Goal: Transaction & Acquisition: Book appointment/travel/reservation

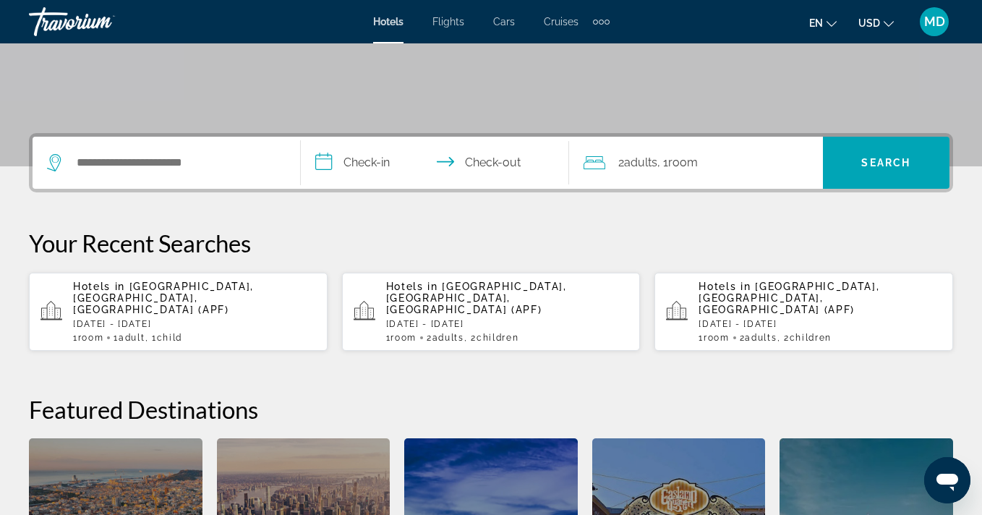
scroll to position [380, 0]
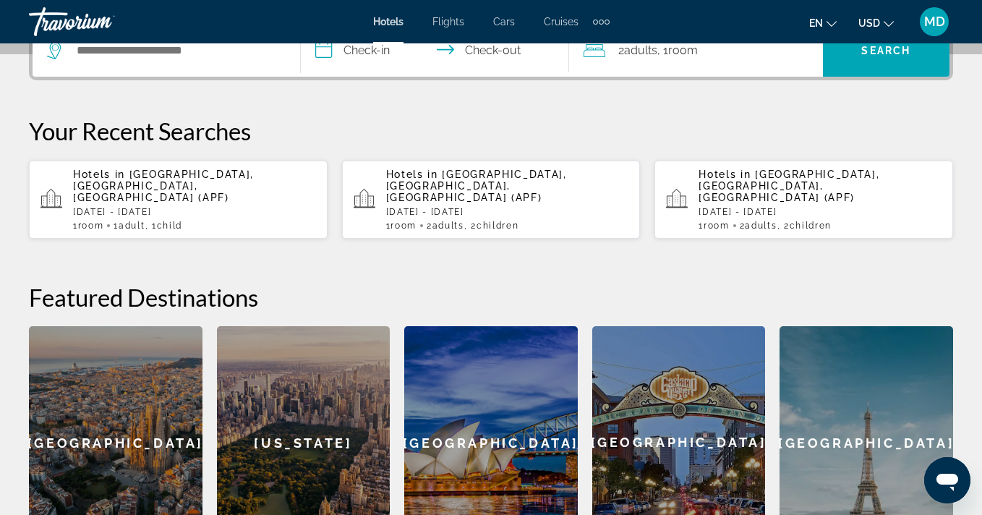
click at [184, 207] on p "[DATE] - [DATE]" at bounding box center [194, 212] width 243 height 10
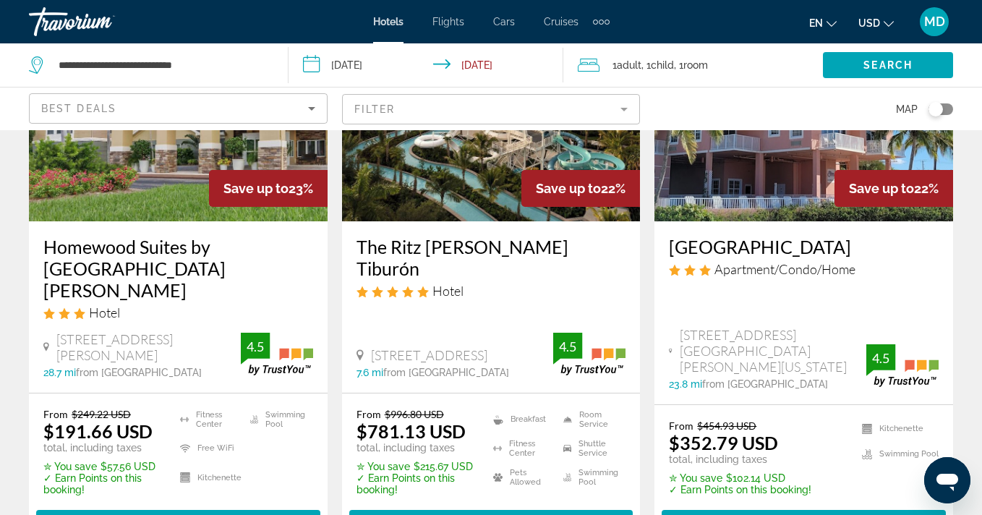
scroll to position [1333, 0]
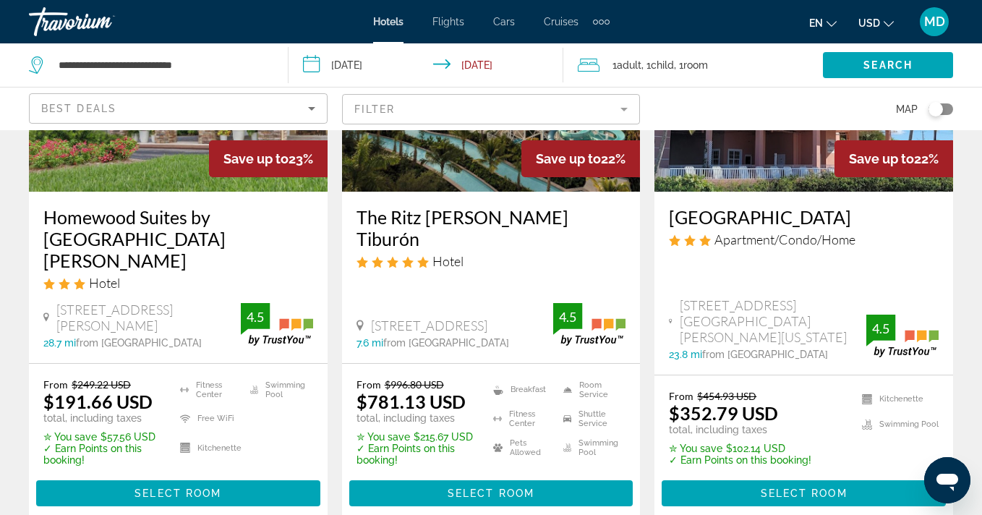
click at [624, 104] on mat-form-field "Filter" at bounding box center [491, 109] width 299 height 30
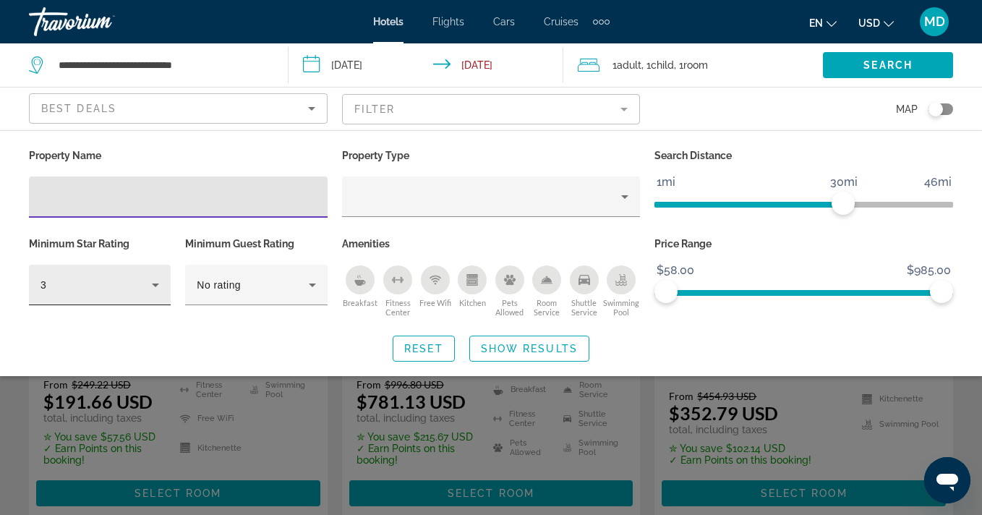
click at [154, 281] on icon "Hotel Filters" at bounding box center [155, 284] width 17 height 17
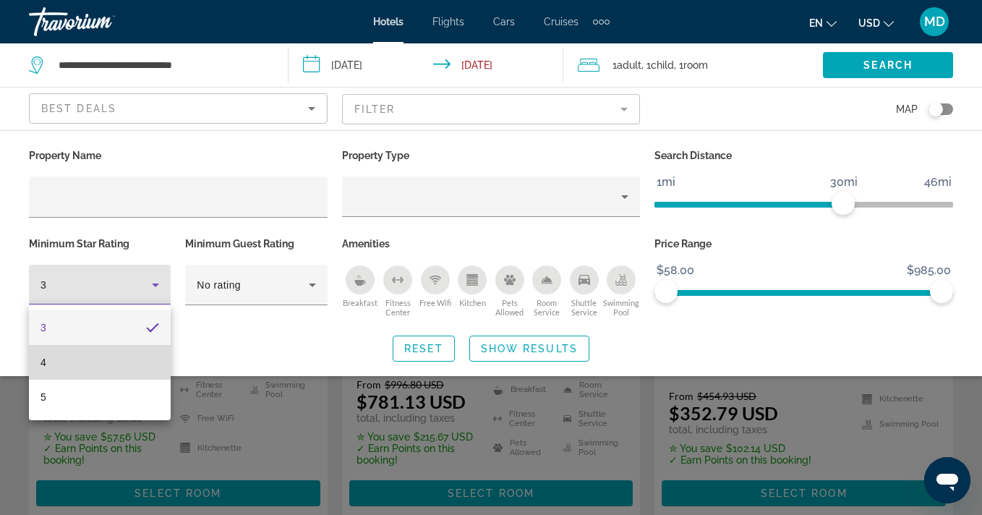
click at [132, 359] on mat-option "4" at bounding box center [100, 362] width 142 height 35
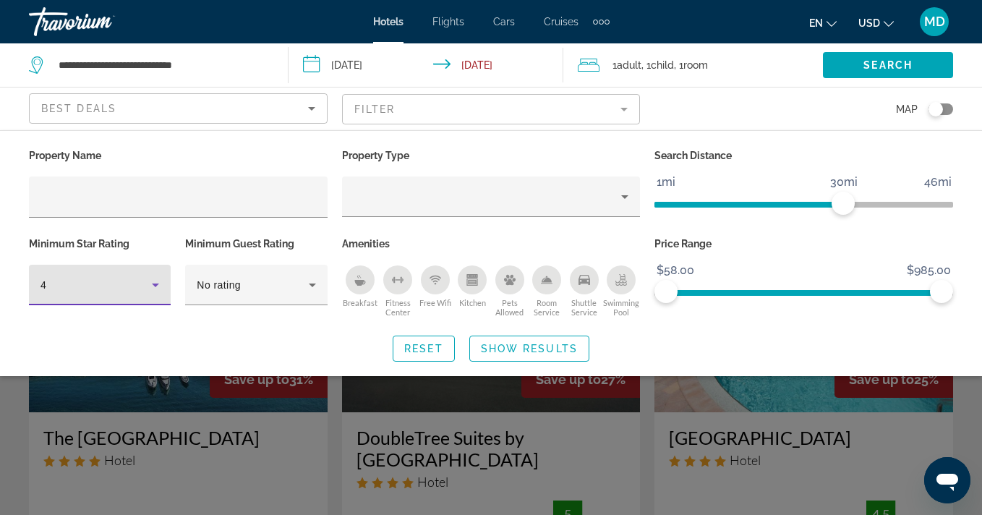
click at [254, 443] on div "Search widget" at bounding box center [491, 366] width 982 height 298
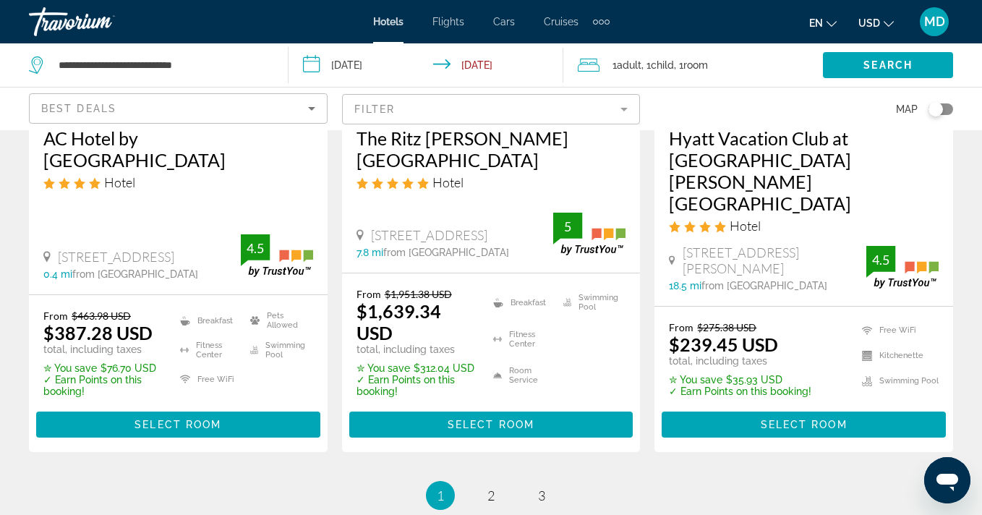
scroll to position [1990, 0]
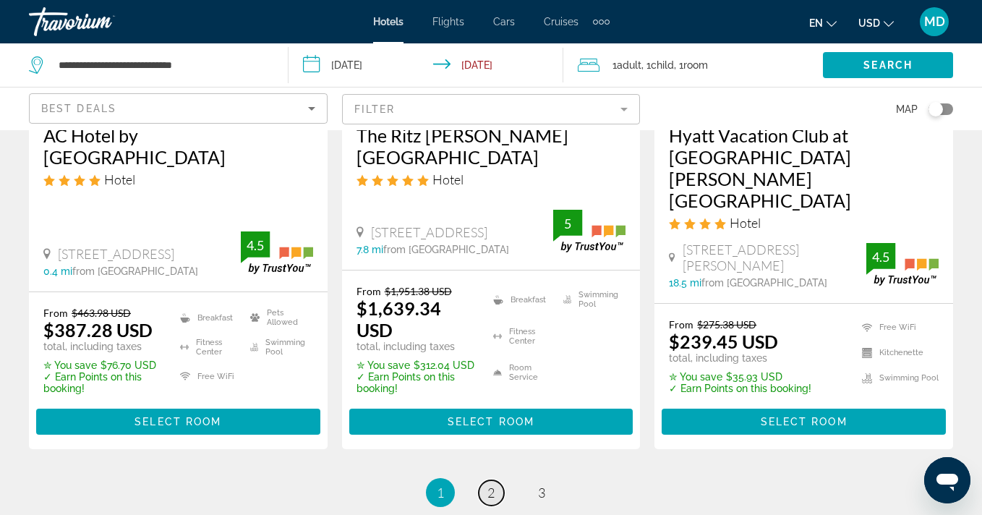
click at [493, 484] on span "2" at bounding box center [490, 492] width 7 height 16
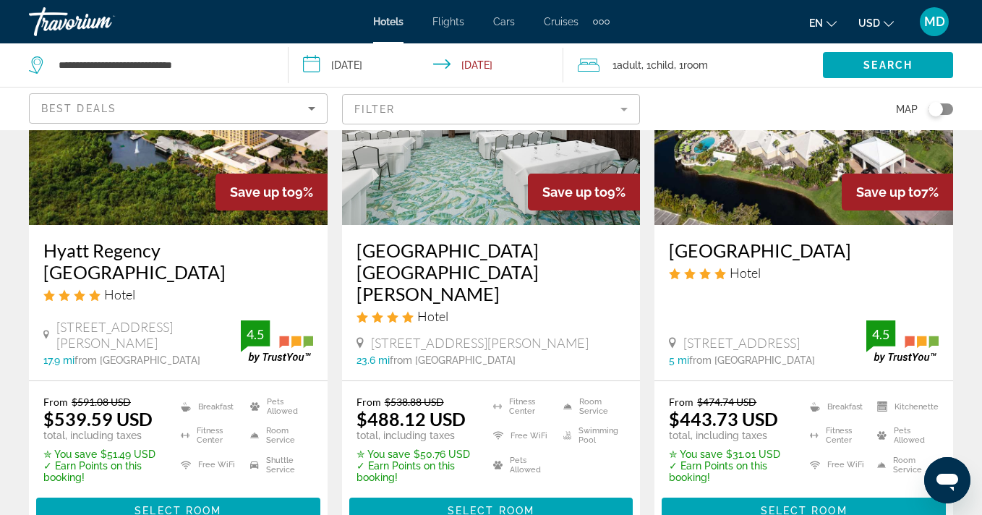
scroll to position [780, 0]
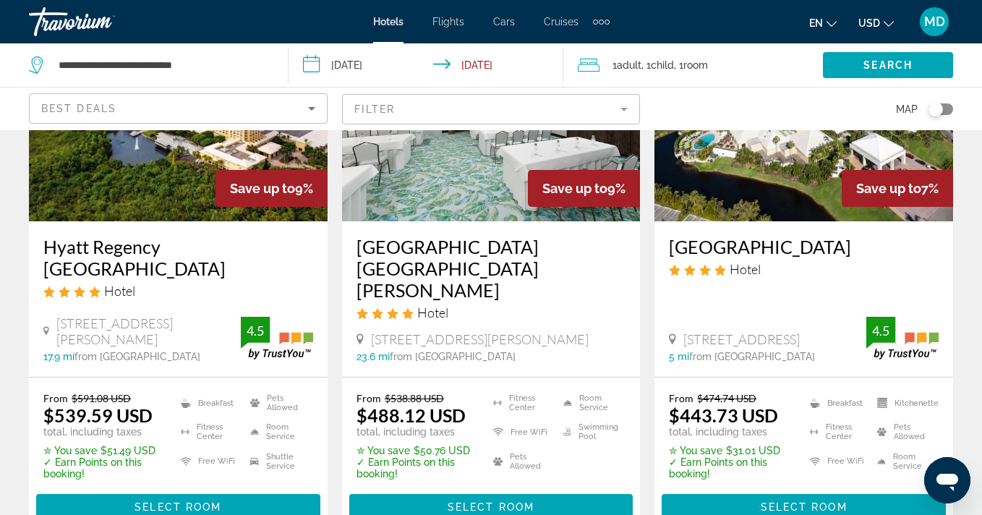
click at [366, 63] on input "**********" at bounding box center [429, 67] width 280 height 48
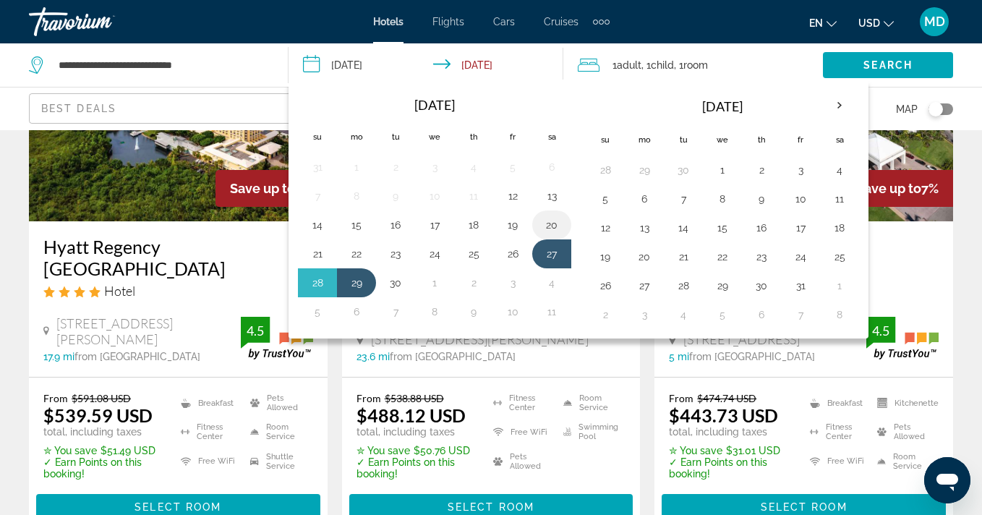
click at [552, 219] on button "20" at bounding box center [551, 225] width 23 height 20
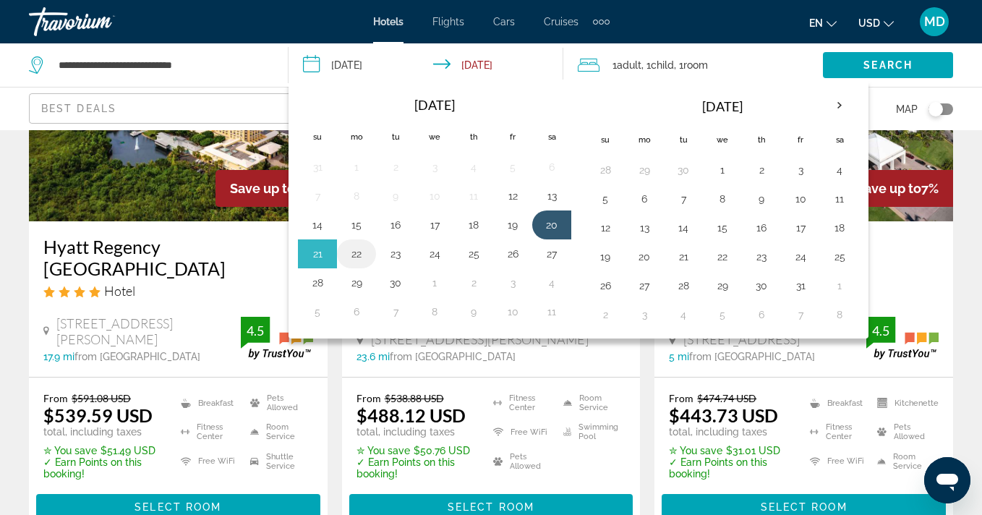
click at [359, 255] on button "22" at bounding box center [356, 254] width 23 height 20
type input "**********"
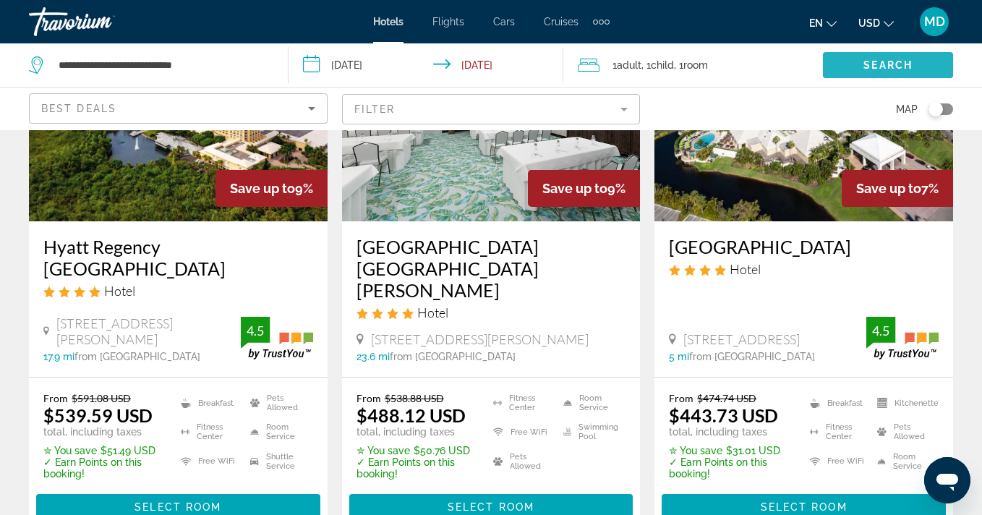
click at [884, 64] on span "Search" at bounding box center [887, 65] width 49 height 12
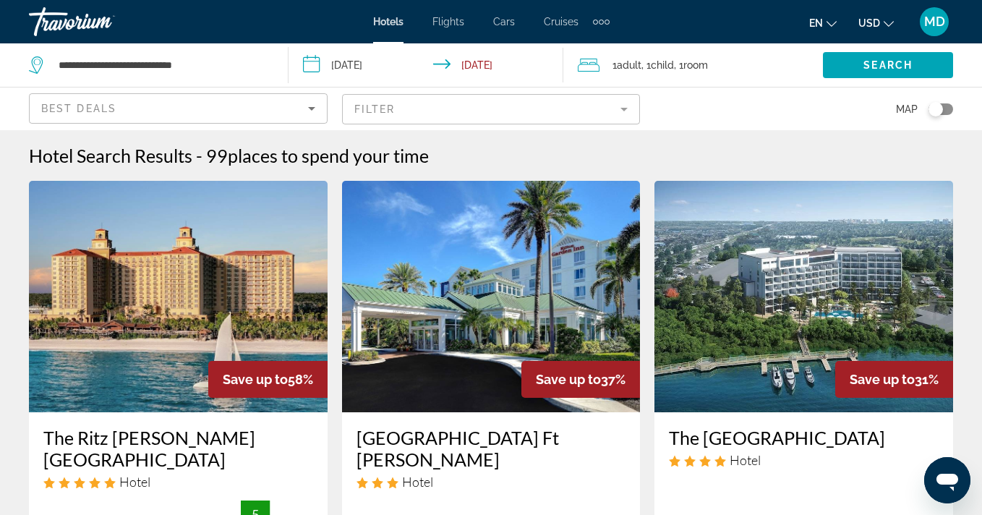
click at [623, 106] on mat-form-field "Filter" at bounding box center [491, 109] width 299 height 30
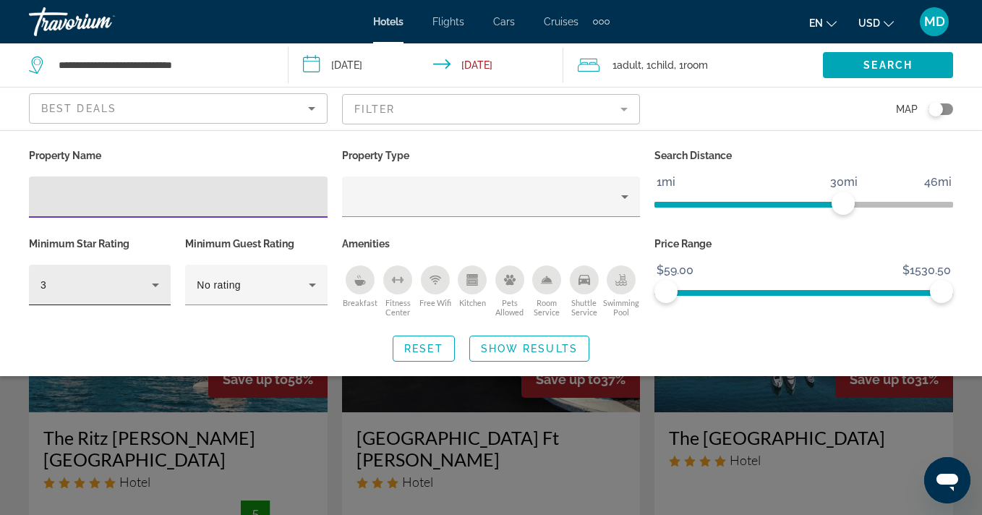
click at [153, 279] on icon "Hotel Filters" at bounding box center [155, 284] width 17 height 17
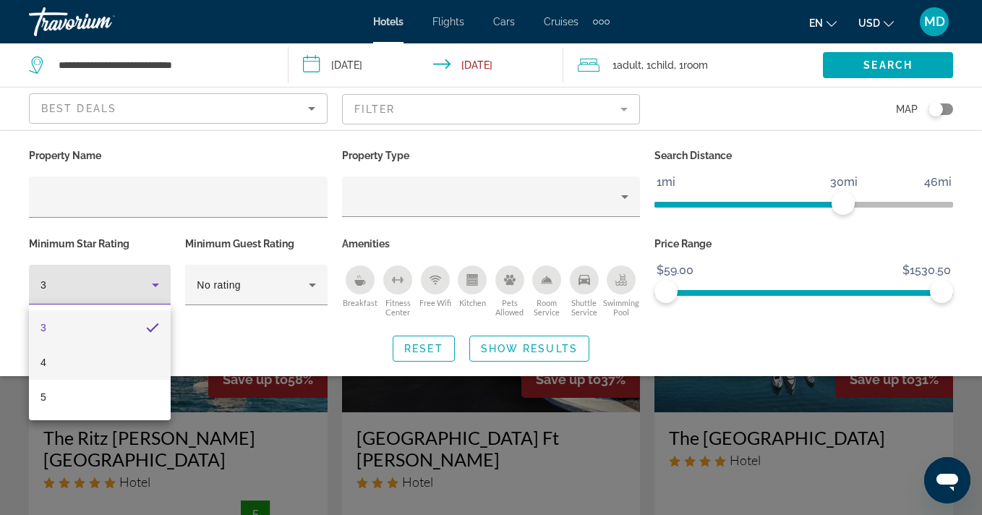
click at [133, 369] on mat-option "4" at bounding box center [100, 362] width 142 height 35
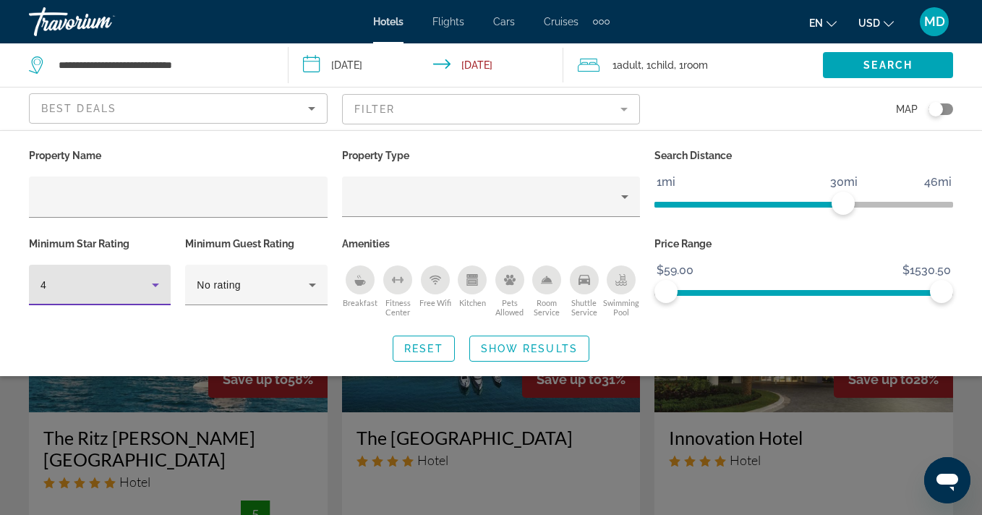
click at [262, 382] on div "Search widget" at bounding box center [491, 366] width 982 height 298
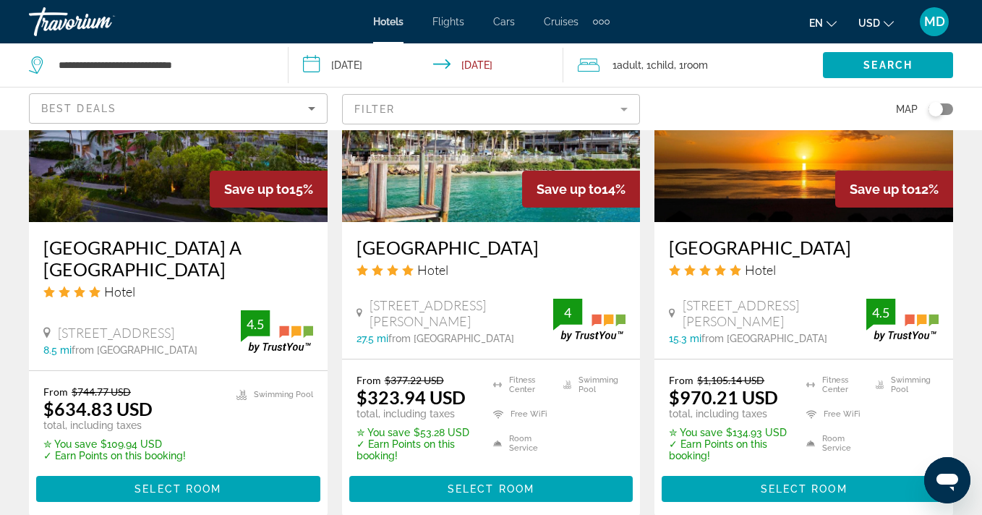
scroll to position [1938, 0]
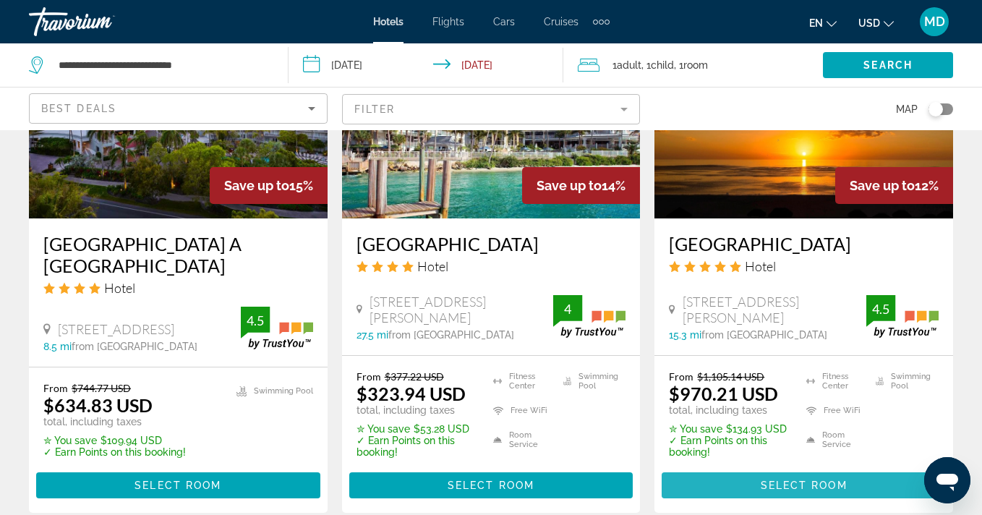
click at [814, 479] on span "Select Room" at bounding box center [804, 485] width 87 height 12
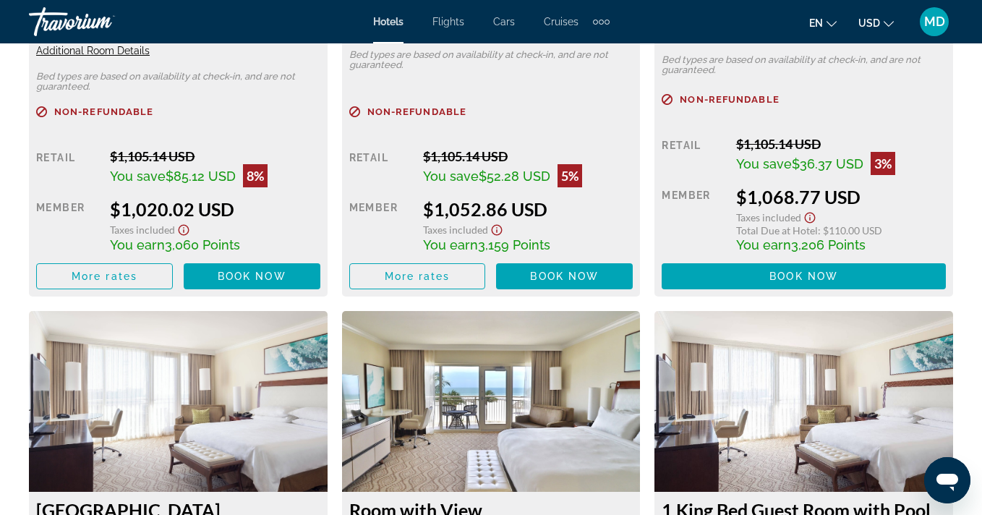
scroll to position [3008, 0]
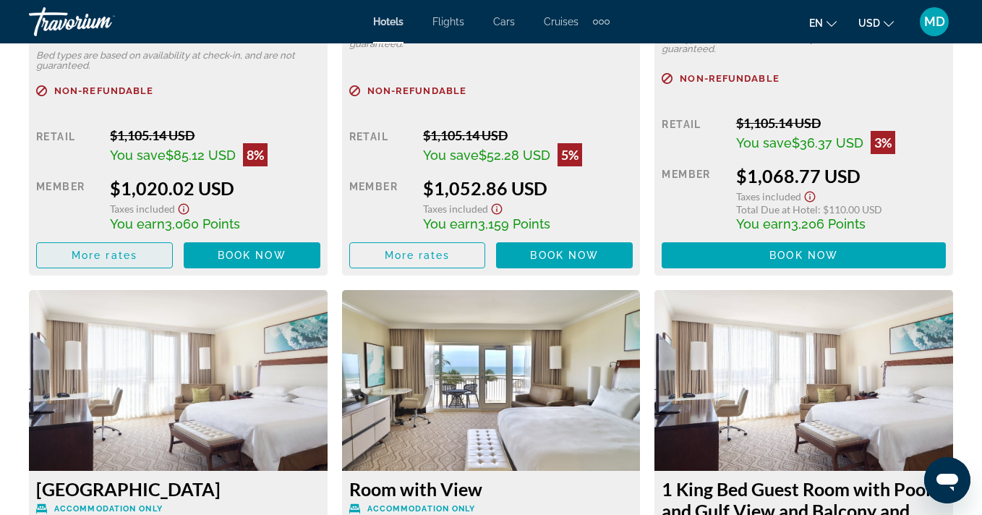
click at [119, 249] on span "More rates" at bounding box center [105, 255] width 66 height 12
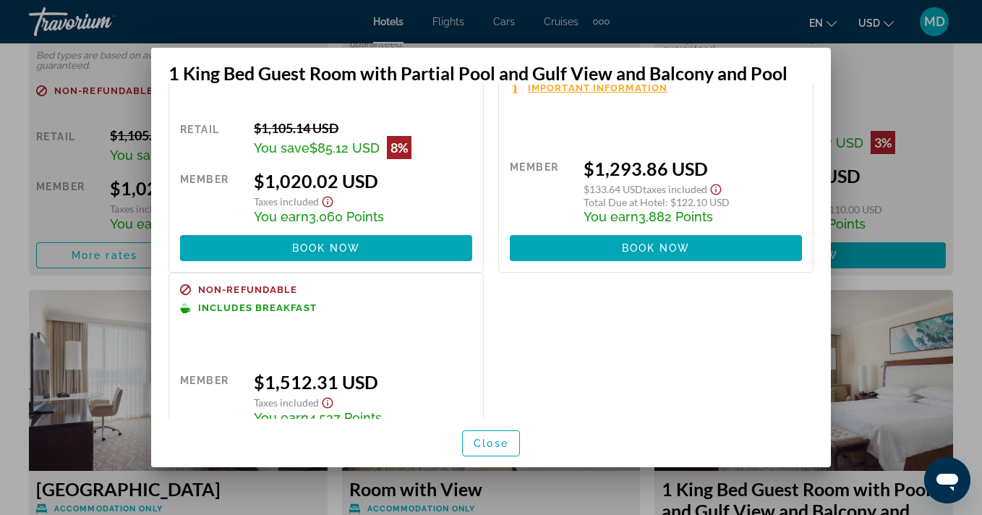
scroll to position [0, 0]
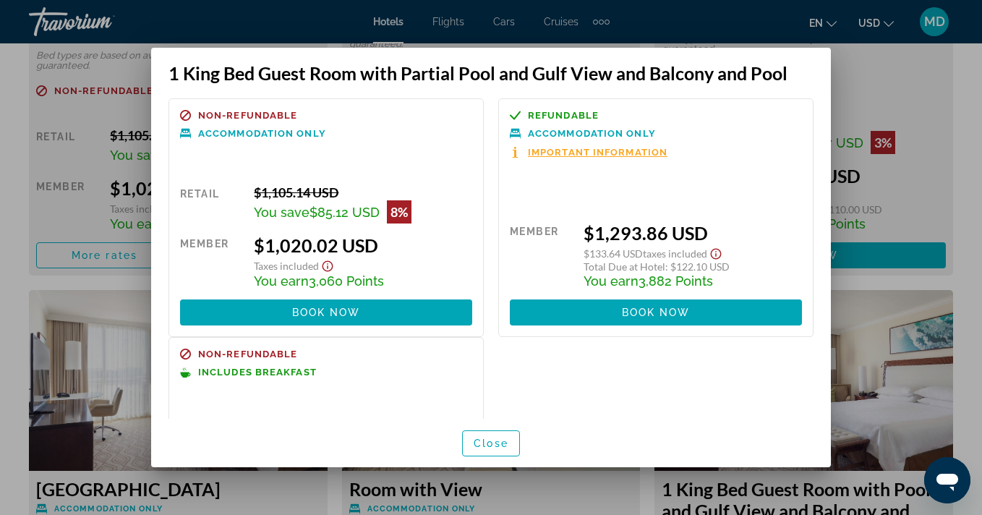
click at [968, 102] on div at bounding box center [491, 257] width 982 height 515
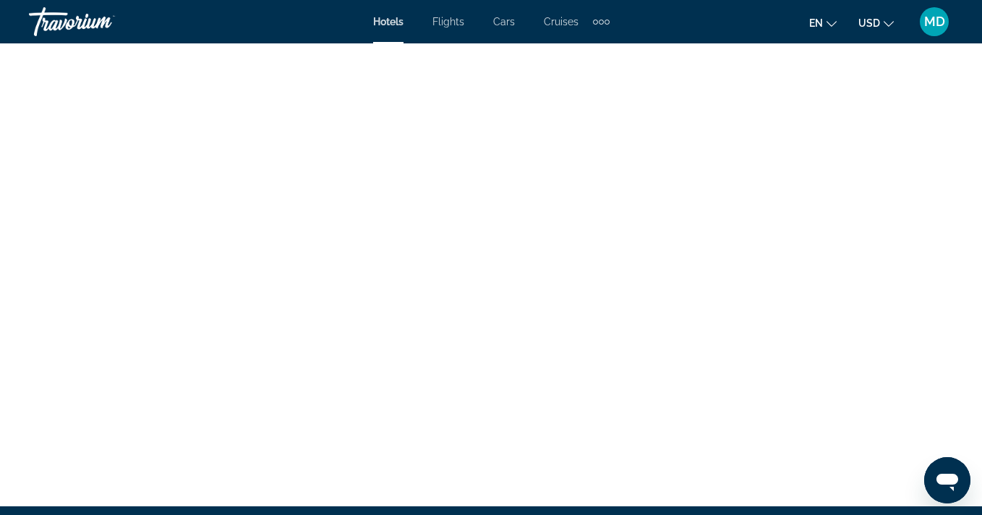
scroll to position [7093, 0]
